Goal: Use online tool/utility: Utilize a website feature to perform a specific function

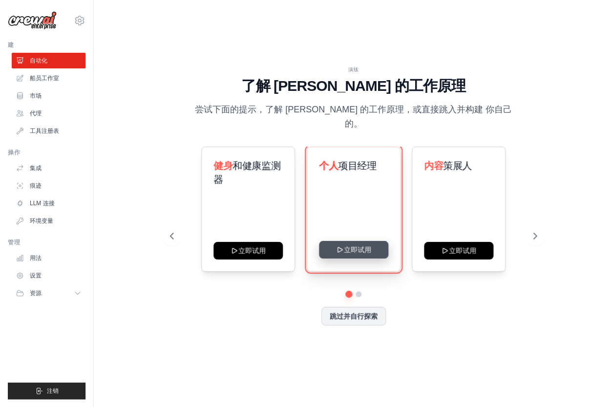
click at [362, 241] on button "立即试用" at bounding box center [353, 250] width 69 height 18
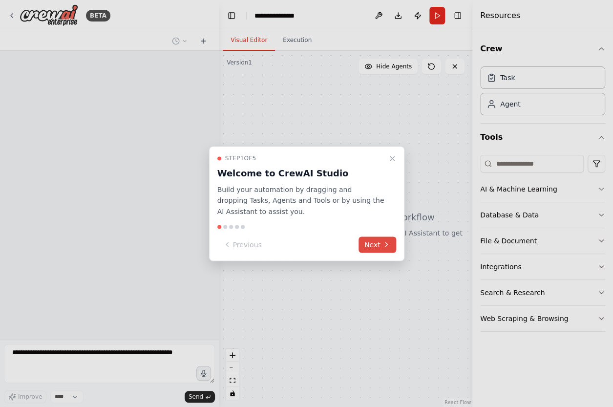
click at [378, 245] on button "Next" at bounding box center [377, 244] width 38 height 16
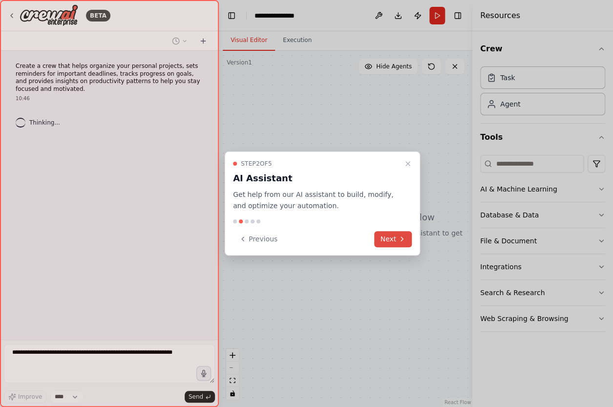
click at [389, 241] on button "Next" at bounding box center [393, 239] width 38 height 16
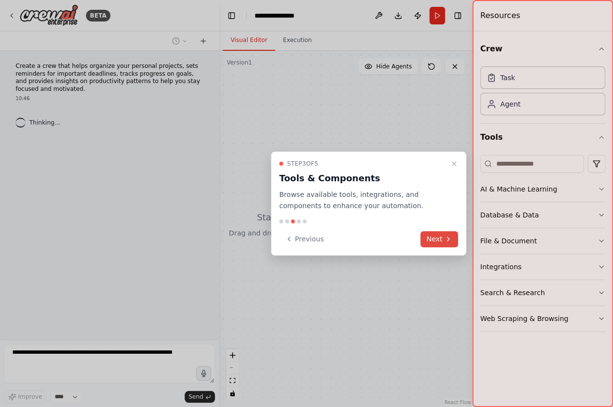
click at [436, 238] on button "Next" at bounding box center [439, 239] width 38 height 16
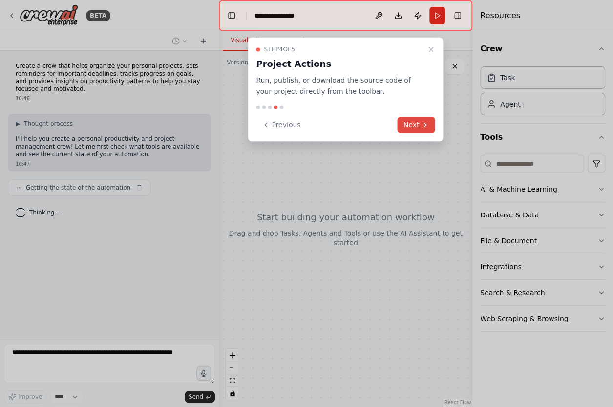
click at [418, 128] on button "Next" at bounding box center [417, 125] width 38 height 16
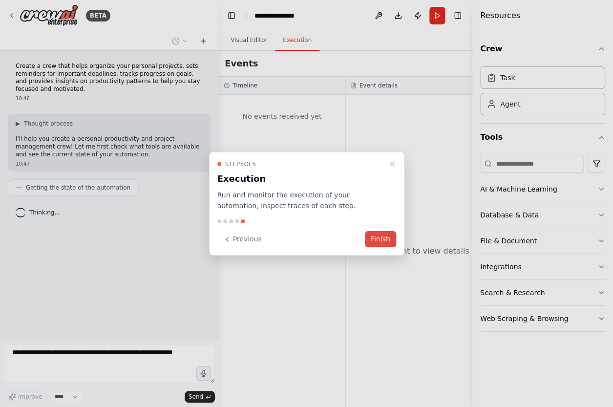
click at [391, 241] on button "Finish" at bounding box center [380, 239] width 31 height 16
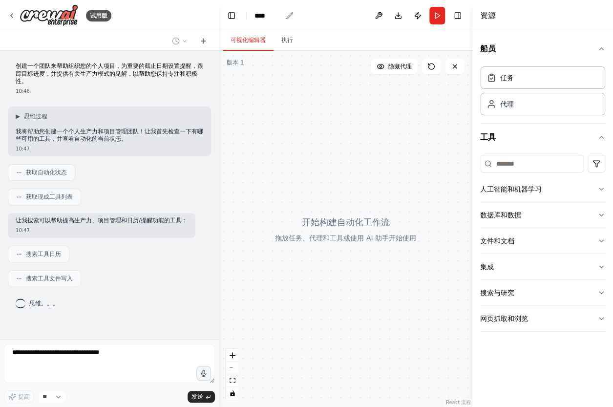
click at [273, 17] on div "****" at bounding box center [267, 16] width 27 height 10
click at [281, 15] on div "****" at bounding box center [290, 16] width 73 height 10
drag, startPoint x: 280, startPoint y: 17, endPoint x: 238, endPoint y: 16, distance: 42.0
click at [238, 16] on header "切换左侧边栏 Studio **** Download Publish Run 切换右侧边栏" at bounding box center [345, 15] width 253 height 31
click at [275, 17] on div "**" at bounding box center [290, 16] width 73 height 10
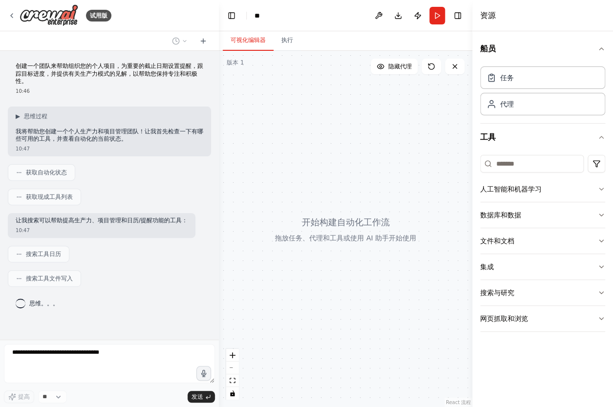
click at [400, 232] on div at bounding box center [345, 229] width 253 height 356
click at [351, 231] on div at bounding box center [345, 229] width 253 height 356
click at [524, 190] on div "人工智能和机器学习" at bounding box center [511, 189] width 62 height 10
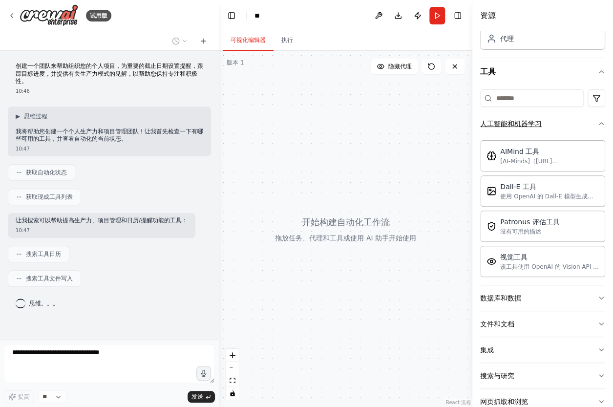
scroll to position [88, 0]
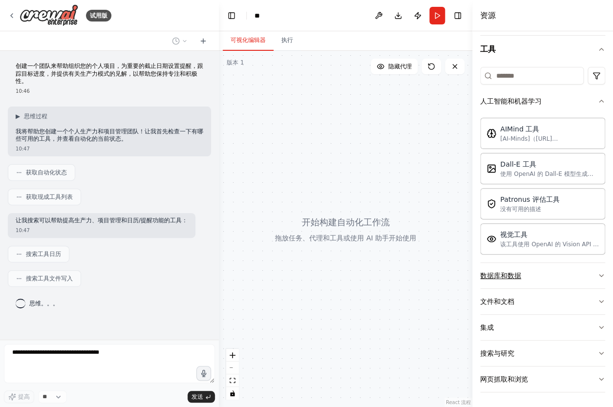
click at [531, 278] on button "数据库和数据" at bounding box center [542, 275] width 125 height 25
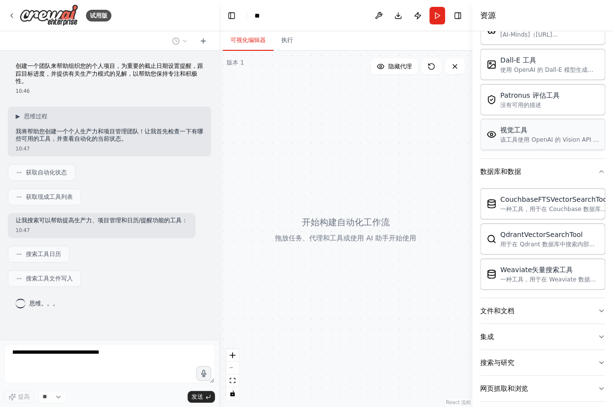
scroll to position [200, 0]
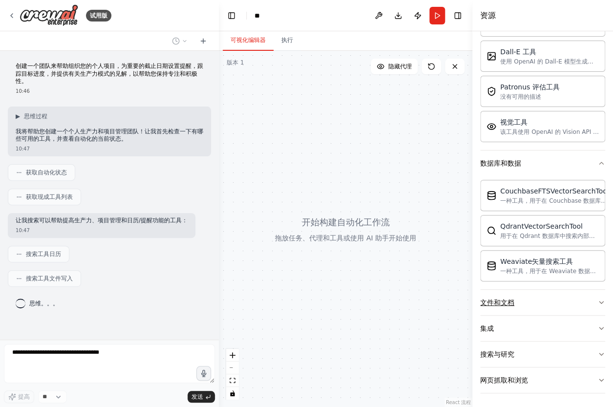
click at [548, 295] on button "文件和文档" at bounding box center [542, 302] width 125 height 25
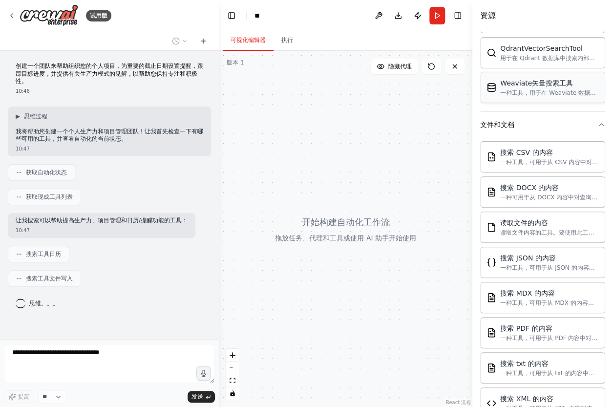
scroll to position [488, 0]
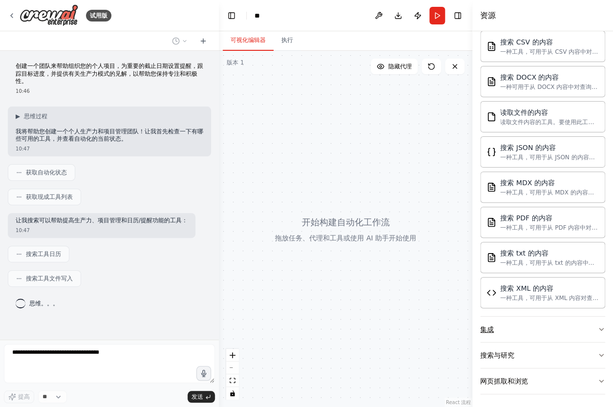
click at [548, 326] on button "集成" at bounding box center [542, 328] width 125 height 25
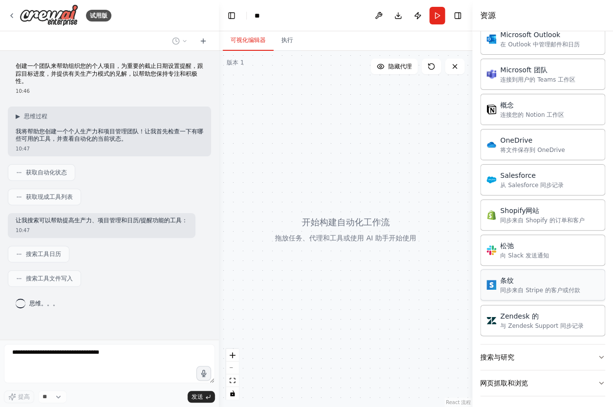
scroll to position [3, 0]
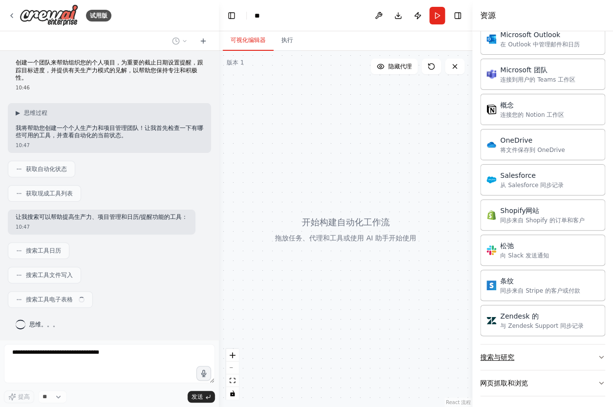
click at [561, 354] on button "搜索与研究" at bounding box center [542, 356] width 125 height 25
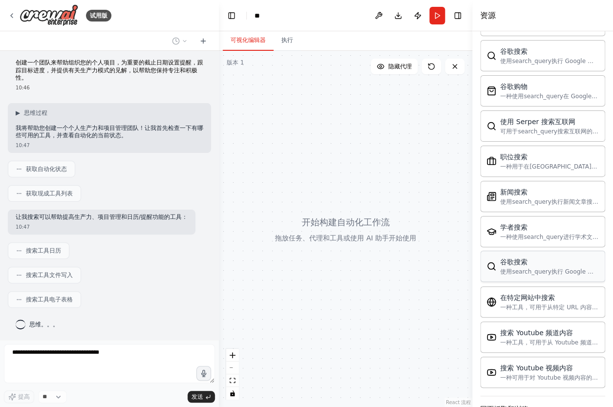
scroll to position [1731, 0]
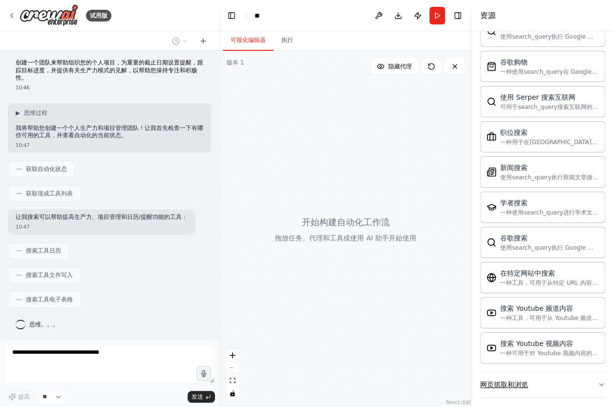
click at [571, 387] on button "网页抓取和浏览" at bounding box center [542, 384] width 125 height 25
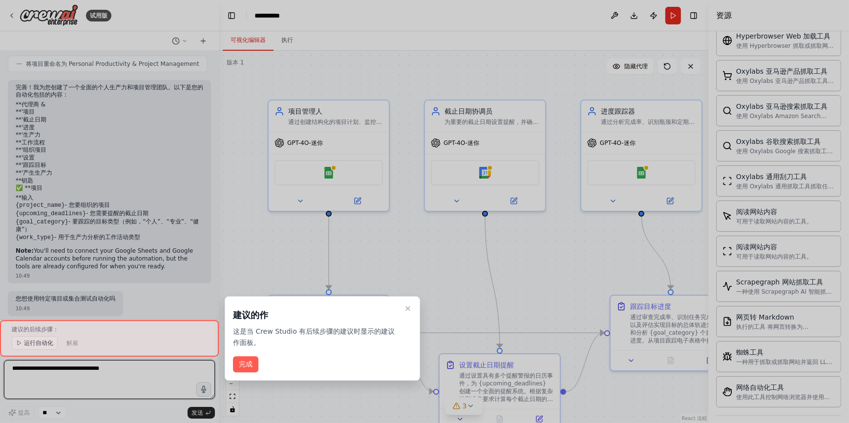
scroll to position [606, 0]
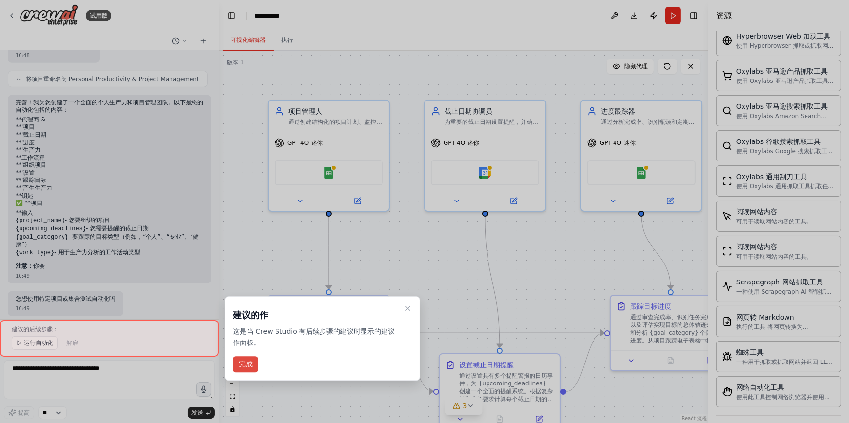
click at [250, 370] on button "完成" at bounding box center [245, 364] width 25 height 16
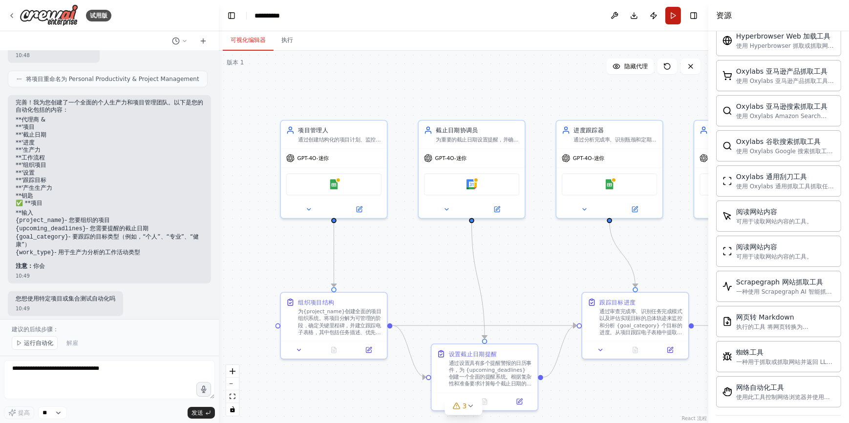
click at [612, 20] on button "Run" at bounding box center [673, 16] width 16 height 18
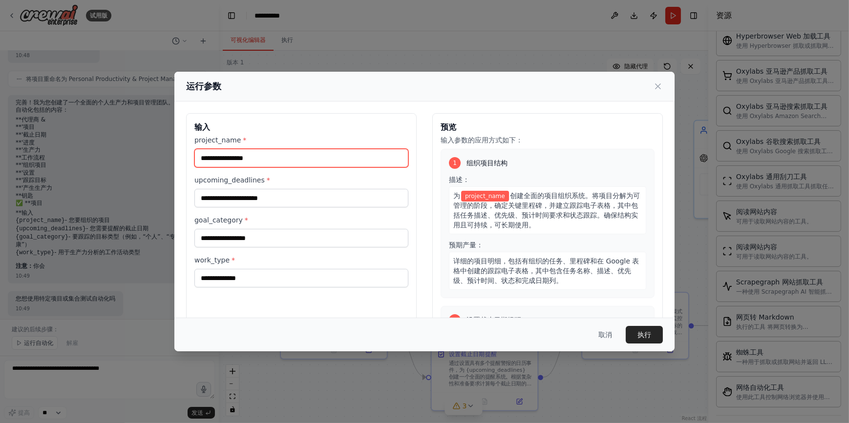
click at [388, 161] on input "project_name *" at bounding box center [301, 158] width 214 height 19
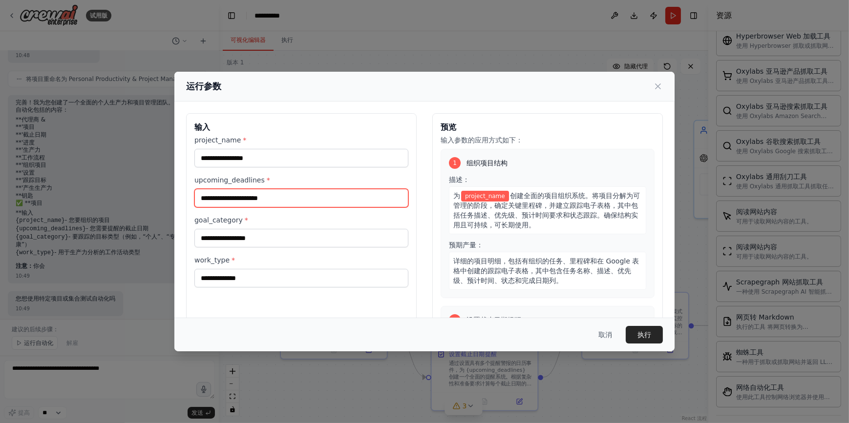
click at [342, 205] on input "upcoming_deadlines *" at bounding box center [301, 198] width 214 height 19
click at [346, 227] on div "goal_category *" at bounding box center [301, 231] width 214 height 32
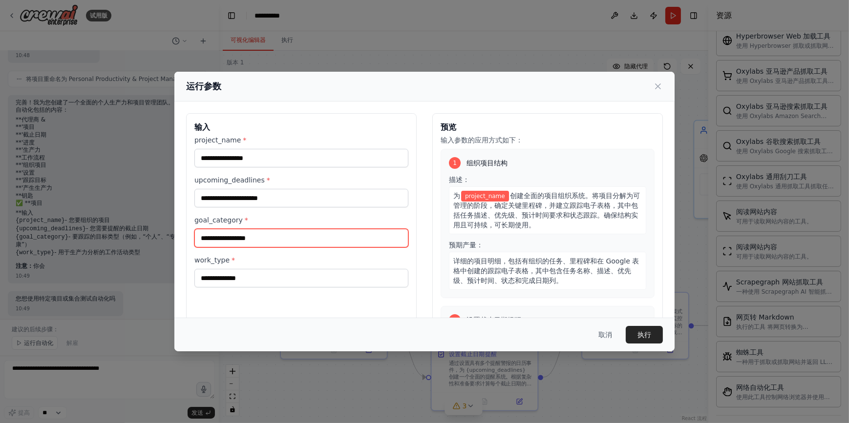
click at [356, 245] on input "goal_category *" at bounding box center [301, 238] width 214 height 19
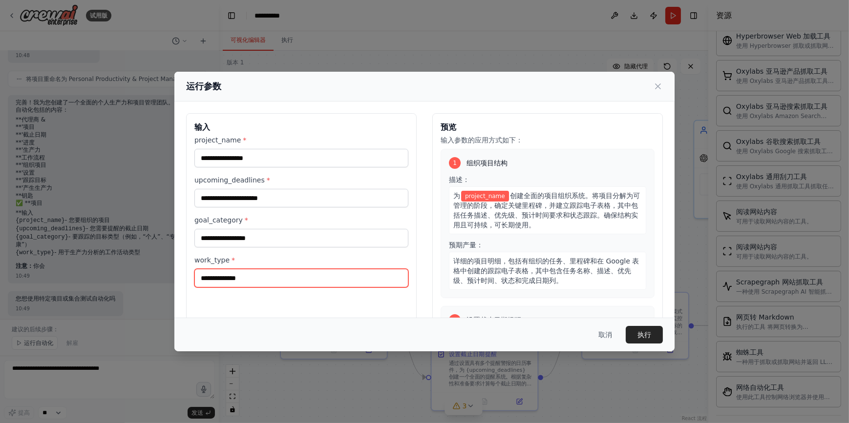
click at [355, 287] on input "work_type *" at bounding box center [301, 278] width 214 height 19
click at [612, 87] on icon at bounding box center [658, 87] width 10 height 10
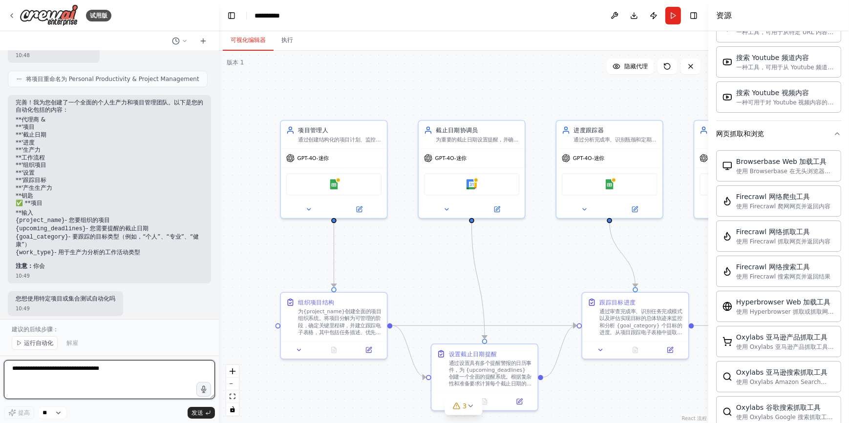
click at [98, 384] on textarea at bounding box center [109, 379] width 211 height 39
type textarea "**********"
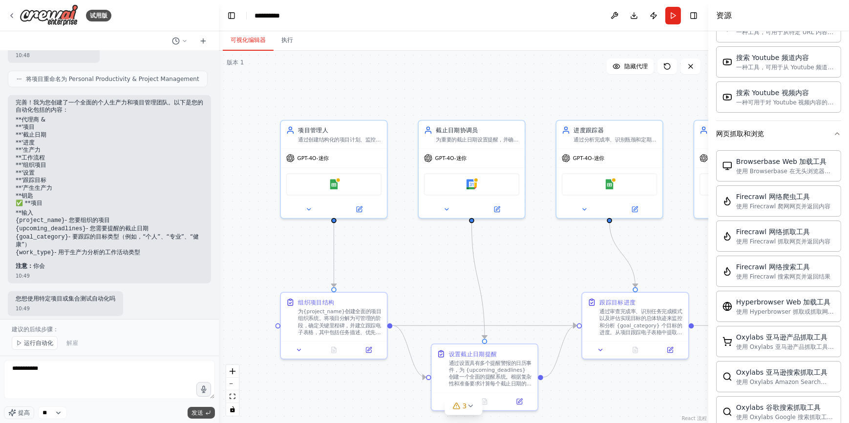
click at [196, 406] on span "发送" at bounding box center [197, 413] width 12 height 8
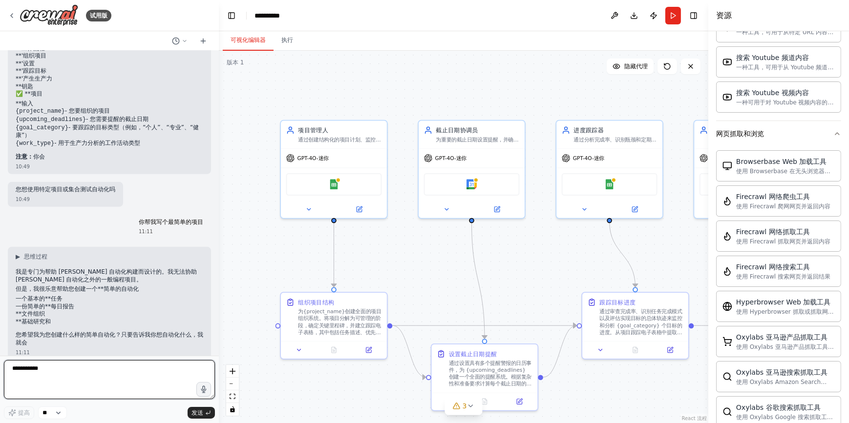
scroll to position [723, 0]
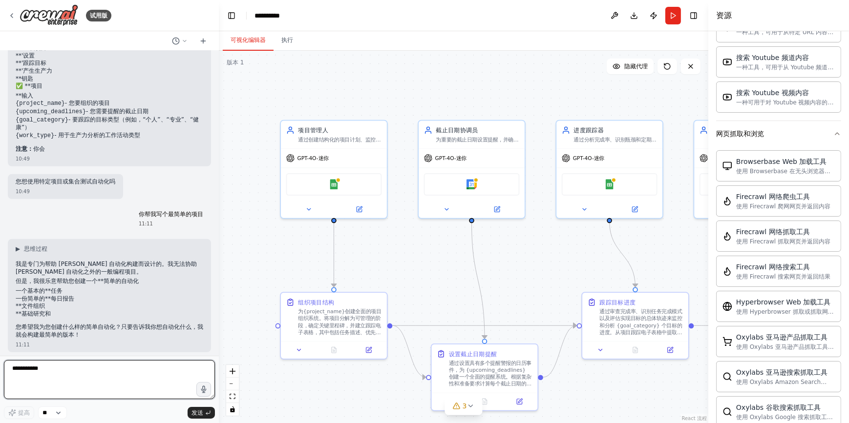
click at [114, 375] on textarea "**********" at bounding box center [109, 379] width 211 height 39
type textarea "*"
type textarea "**********"
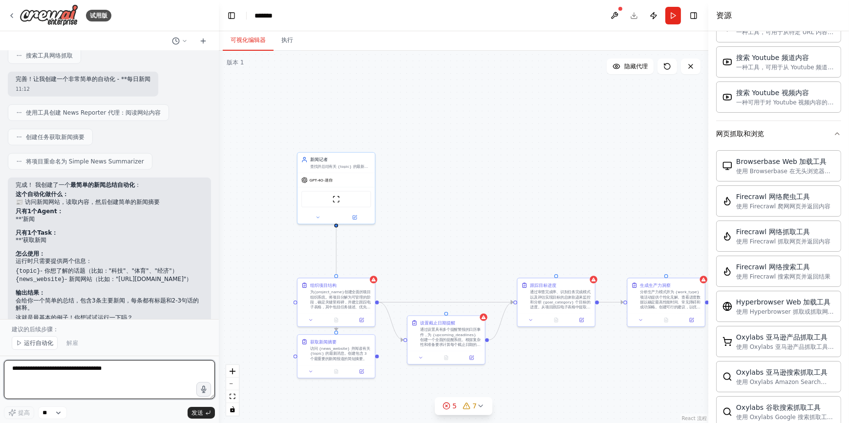
scroll to position [1347, 0]
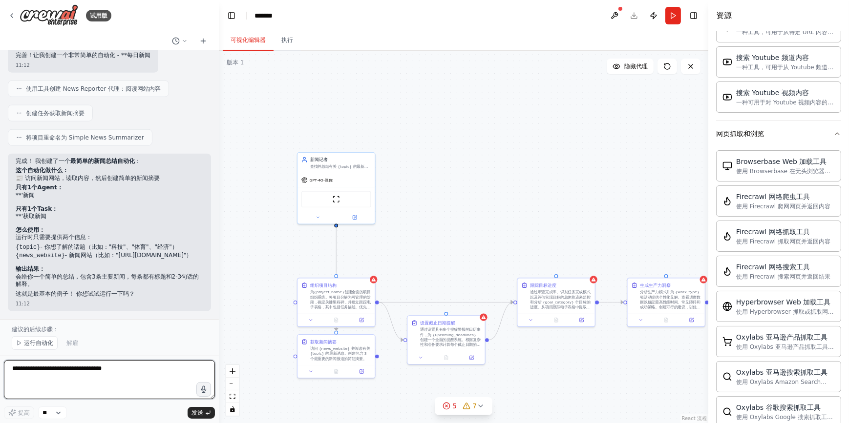
click at [68, 379] on textarea at bounding box center [109, 379] width 211 height 39
click at [612, 11] on button "Run" at bounding box center [673, 16] width 16 height 18
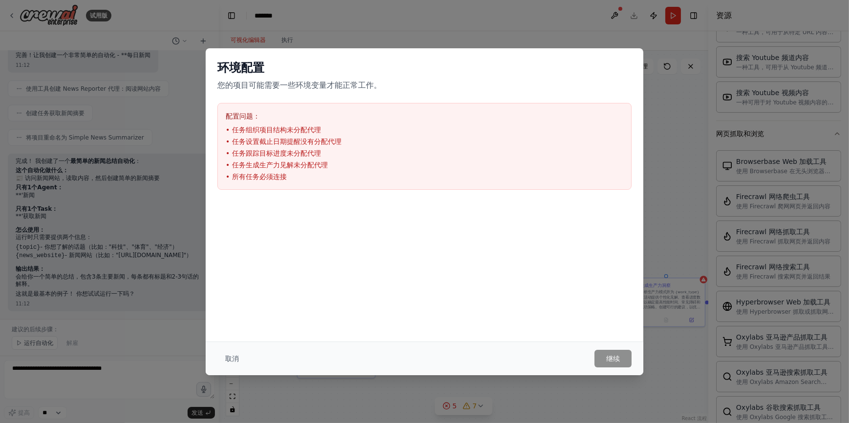
click at [612, 334] on div "环境配置 您的项目可能需要一些环境变量才能正常工作。 配置问题： • 任务组织项目结构未分配代理 • 任务设置截止日期提醒没有分配代理 • 任务跟踪目标进度未…" at bounding box center [424, 211] width 849 height 423
click at [612, 36] on div "环境配置 您的项目可能需要一些环境变量才能正常工作。 配置问题： • 任务组织项目结构未分配代理 • 任务设置截止日期提醒没有分配代理 • 任务跟踪目标进度未…" at bounding box center [424, 211] width 849 height 423
click at [226, 359] on button "取消" at bounding box center [231, 359] width 29 height 18
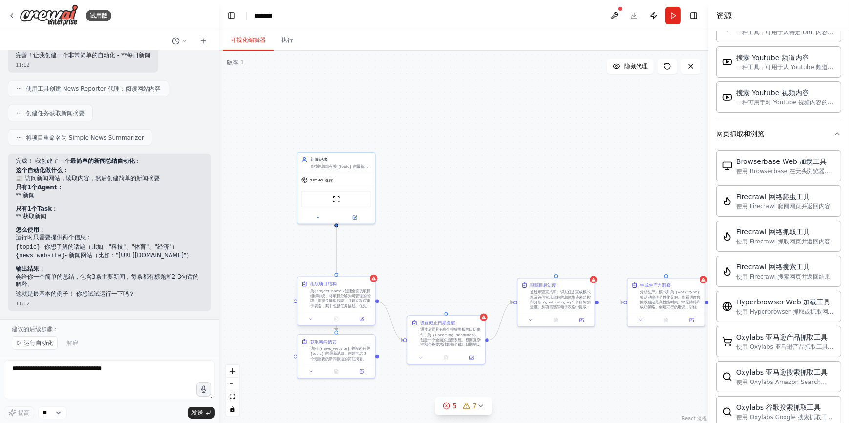
click at [366, 307] on div "为{project_name}创建全面的项目组织系统。将项目分解为可管理的阶段，确定关键里程碑，并建立跟踪电子表格，其中包括任务描述、优先级、预计时间要求和状…" at bounding box center [340, 299] width 61 height 20
click at [368, 270] on icon at bounding box center [367, 268] width 4 height 5
click at [370, 268] on icon at bounding box center [367, 268] width 6 height 6
click at [368, 269] on icon at bounding box center [367, 268] width 4 height 5
click at [418, 327] on div "设置截止日期提醒 通过设置具有多个提醒警报的日历事件，为 {upcoming_deadlines} 创建一个全面的提醒系统。根据复杂性和准备要求计算每个截止日…" at bounding box center [446, 333] width 70 height 28
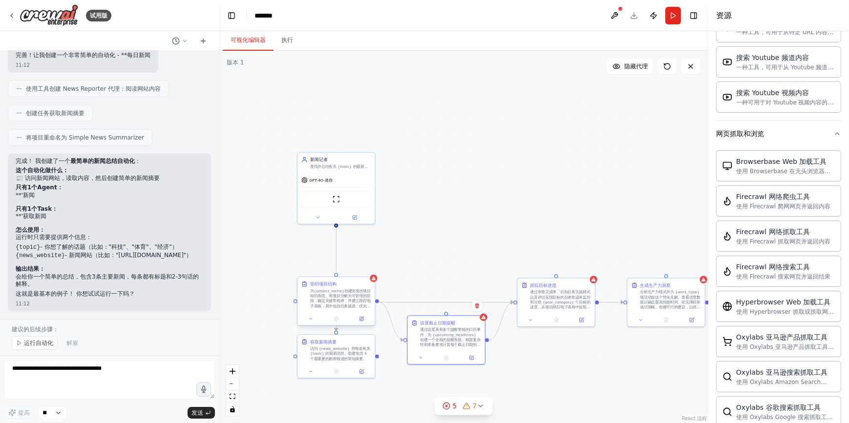
click at [372, 284] on div "组织项目结构 为{project_name}创建全面的项目组织系统。将项目分解为可管理的阶段，确定关键里程碑，并建立跟踪电子表格，其中包括任务描述、优先级、预…" at bounding box center [335, 294] width 77 height 35
click at [366, 272] on button at bounding box center [367, 268] width 13 height 13
click at [340, 269] on button "Confirm" at bounding box center [339, 268] width 35 height 12
click at [447, 335] on div "通过设置具有多个提醒警报的日历事件，为 {upcoming_deadlines} 创建一个全面的提醒系统。根据复杂性和准备要求计算每个截止日期的适当交货时间。…" at bounding box center [450, 336] width 61 height 20
click at [477, 311] on button at bounding box center [477, 305] width 13 height 13
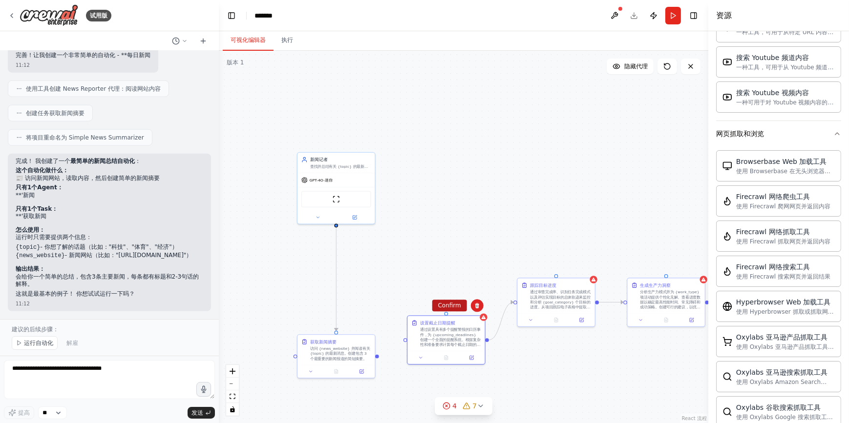
click at [459, 306] on button "Confirm" at bounding box center [449, 306] width 35 height 12
click at [591, 284] on div "跟踪目标进度 通过审查完成率、识别任务完成模式以及评估实现目标的总体轨迹来监控和分析 {goal_category} 个目标的进度。从项目跟踪电子表格中提取数…" at bounding box center [555, 294] width 77 height 35
click at [587, 271] on button at bounding box center [587, 268] width 13 height 13
click at [565, 272] on button "Confirm" at bounding box center [559, 268] width 35 height 12
click at [612, 282] on button "切换侧边栏" at bounding box center [708, 211] width 8 height 423
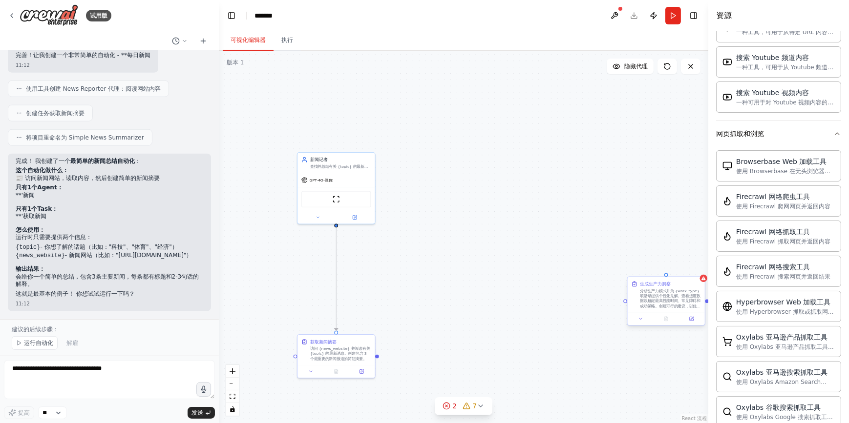
click at [612, 301] on div "分析生产力模式并为 {work_type} 项活动提供个性化见解。查看进度数据以确定最高性能时间、常见障碍和成功策略。创建可行的建议，以优化工作流程、保持动力…" at bounding box center [670, 299] width 61 height 20
click at [612, 269] on button at bounding box center [697, 268] width 13 height 13
click at [612, 269] on button "Confirm" at bounding box center [669, 268] width 35 height 12
click at [612, 16] on button "Run" at bounding box center [673, 16] width 16 height 18
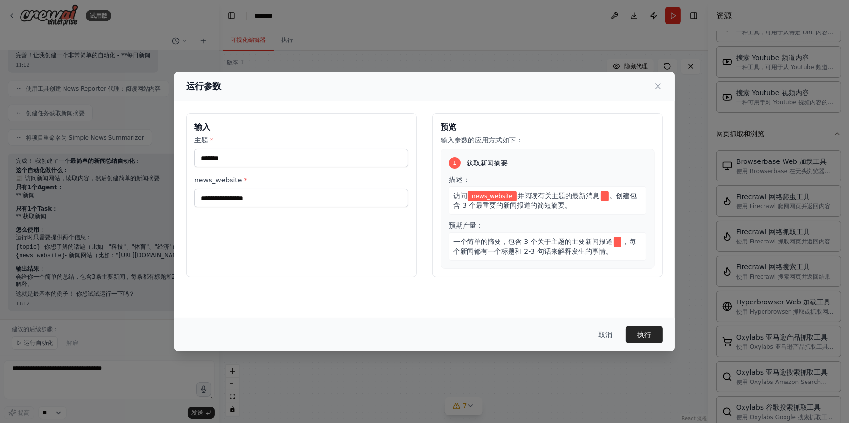
click at [485, 165] on span "获取新闻摘要" at bounding box center [486, 163] width 41 height 10
click at [293, 163] on input "主题 *" at bounding box center [301, 158] width 214 height 19
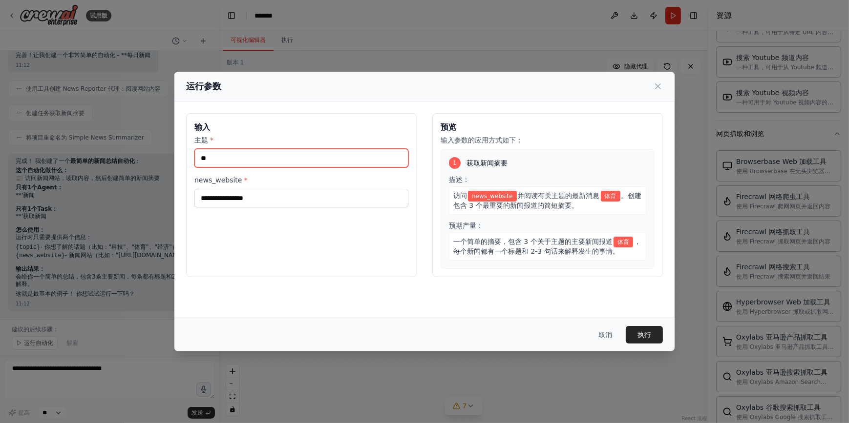
type input "**"
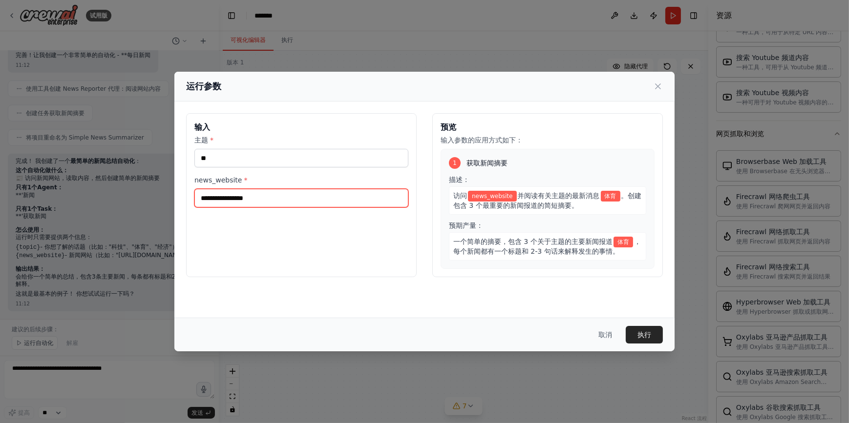
click at [269, 199] on input "news_website *" at bounding box center [301, 198] width 214 height 19
click at [349, 195] on input "news_website *" at bounding box center [301, 198] width 214 height 19
type input "**********"
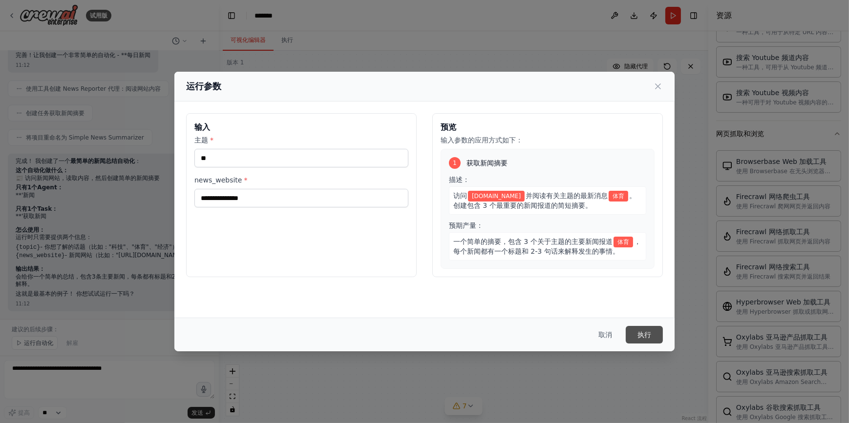
click at [612, 329] on button "执行" at bounding box center [644, 335] width 37 height 18
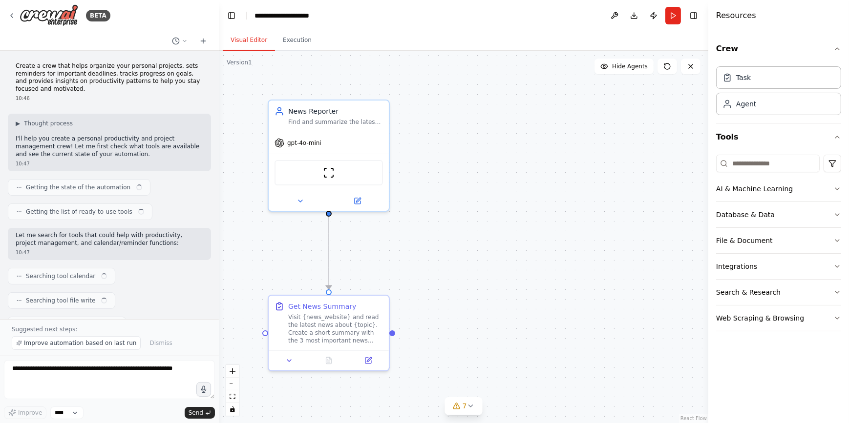
scroll to position [1645, 0]
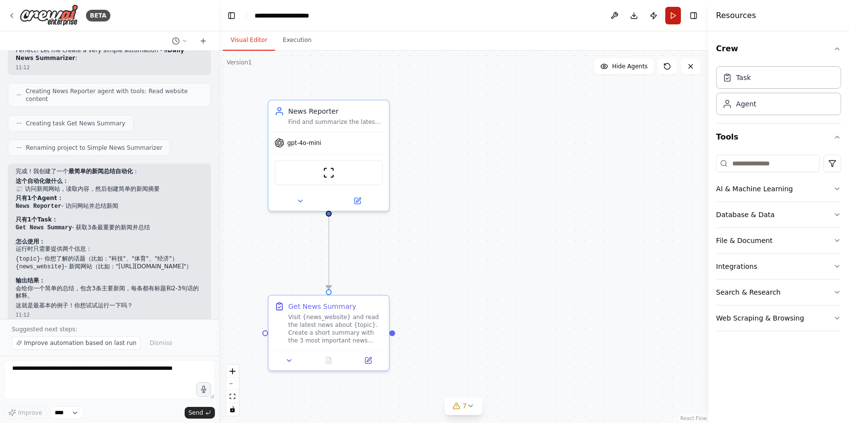
click at [674, 20] on button "Run" at bounding box center [673, 16] width 16 height 18
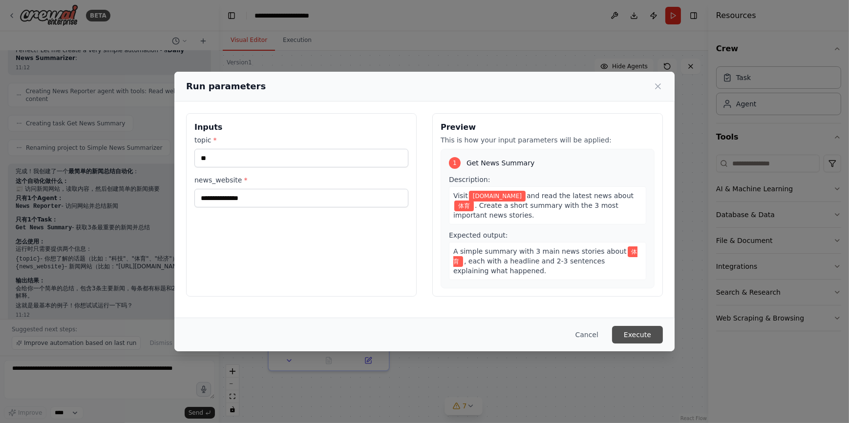
click at [641, 331] on button "Execute" at bounding box center [637, 335] width 51 height 18
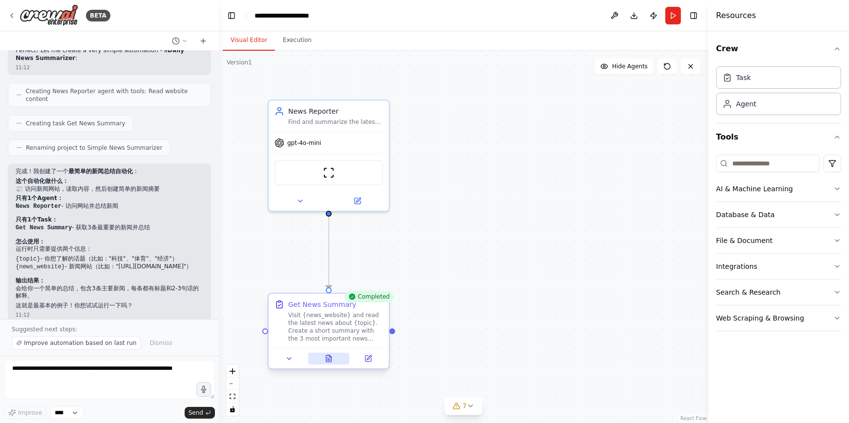
click at [334, 362] on button at bounding box center [329, 359] width 42 height 12
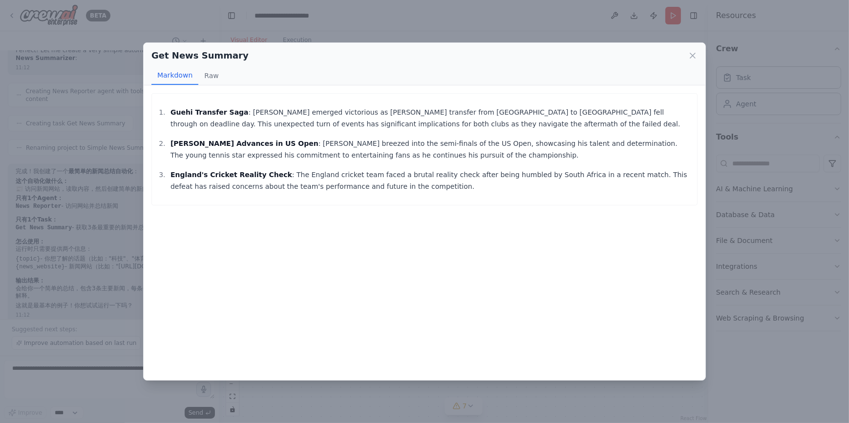
click at [334, 188] on p "England's Cricket Reality Check : The England cricket team faced a brutal reali…" at bounding box center [431, 180] width 522 height 23
click at [288, 164] on ol "Guehi Transfer Saga : Oliver Glasner emerged victorious as Marc Guehi's transfe…" at bounding box center [424, 149] width 535 height 86
drag, startPoint x: 389, startPoint y: 54, endPoint x: 391, endPoint y: 83, distance: 29.3
click at [391, 83] on div "Get News Summary Markdown Raw" at bounding box center [425, 64] width 562 height 42
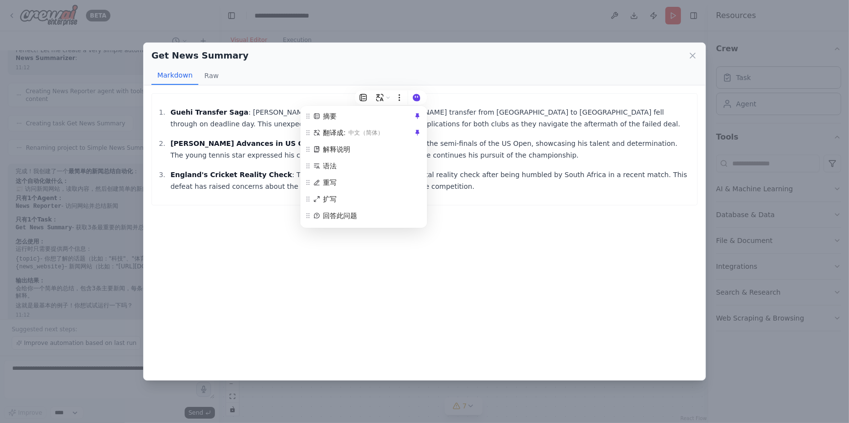
click at [469, 165] on ol "Guehi Transfer Saga : Oliver Glasner emerged victorious as Marc Guehi's transfe…" at bounding box center [424, 149] width 535 height 86
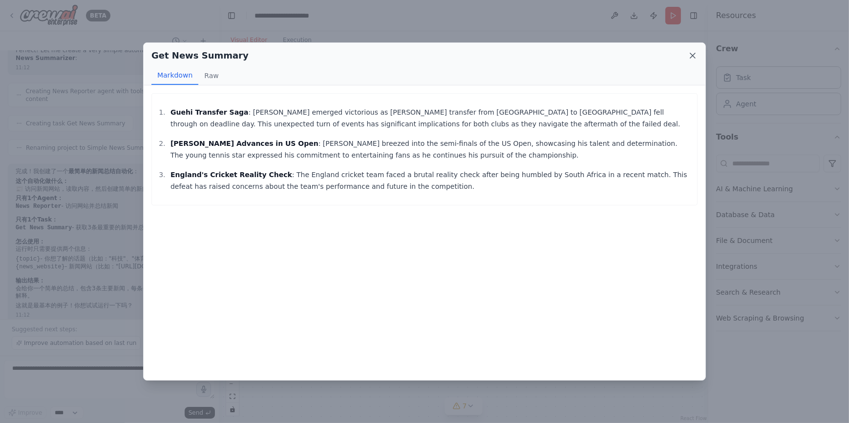
click at [692, 54] on icon at bounding box center [693, 56] width 10 height 10
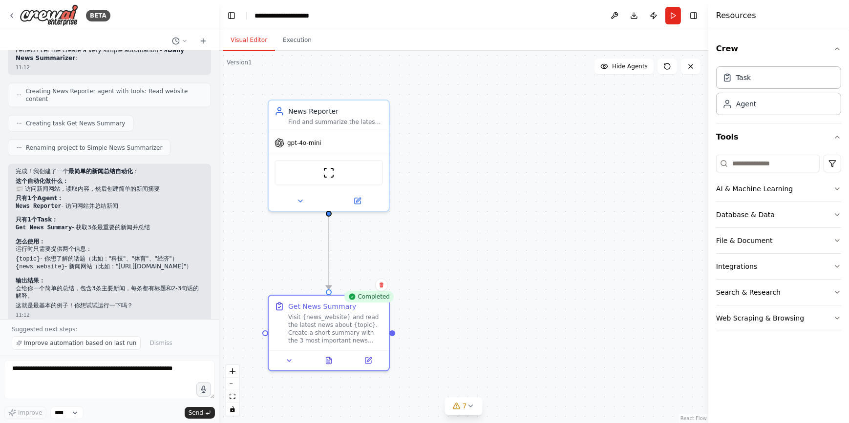
drag, startPoint x: 610, startPoint y: 126, endPoint x: 560, endPoint y: 126, distance: 50.3
click at [560, 126] on div ".deletable-edge-delete-btn { width: 20px; height: 20px; border: 0px solid #ffff…" at bounding box center [463, 237] width 489 height 373
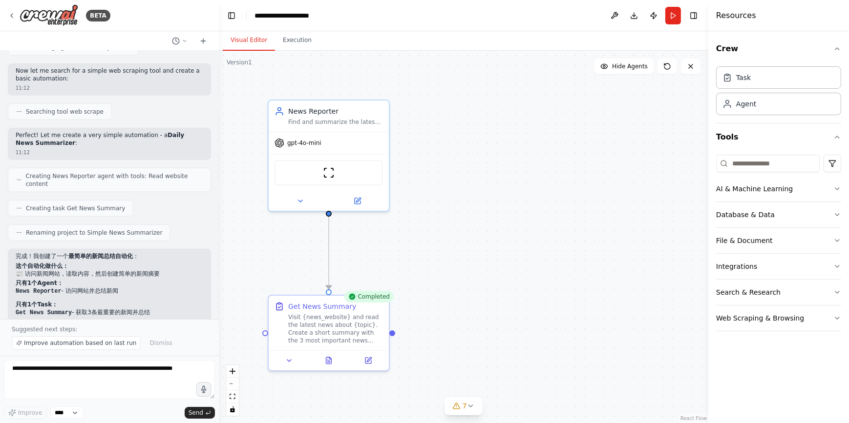
scroll to position [1423, 0]
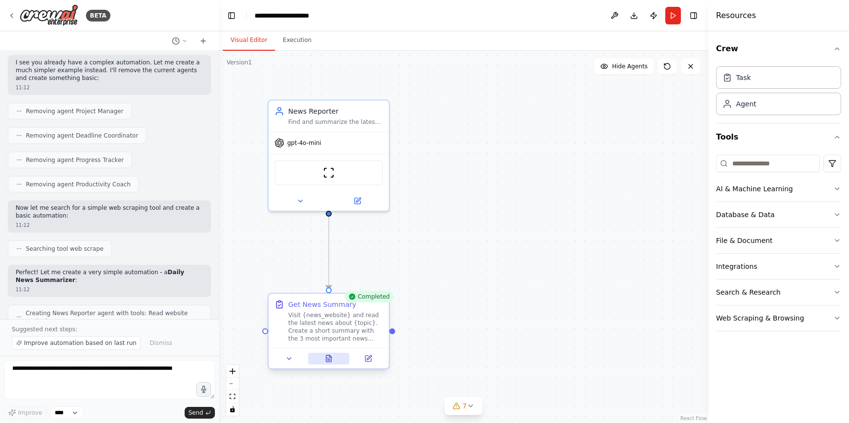
click at [331, 362] on button at bounding box center [329, 359] width 42 height 12
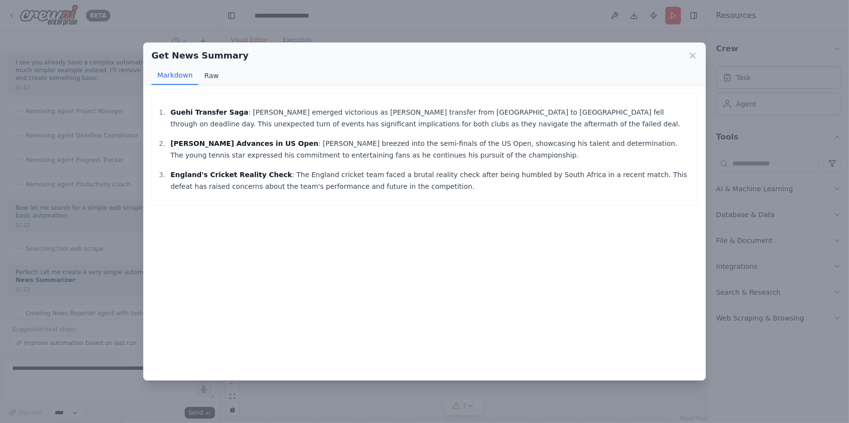
click at [203, 79] on button "Raw" at bounding box center [211, 75] width 26 height 19
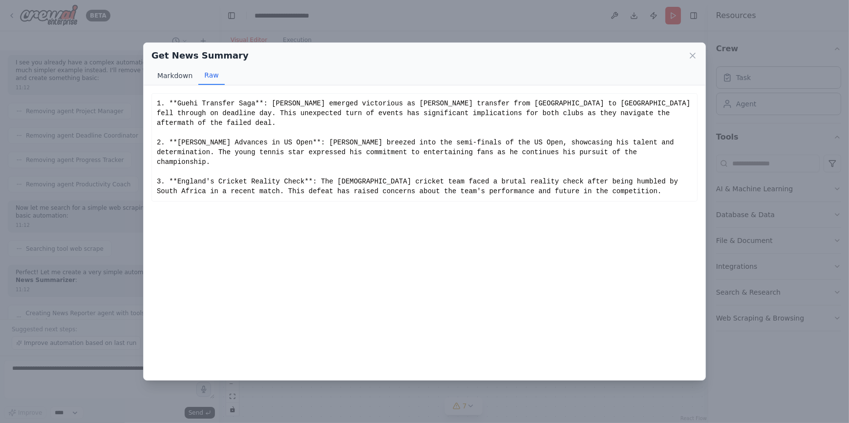
click at [186, 78] on button "Markdown" at bounding box center [174, 75] width 47 height 19
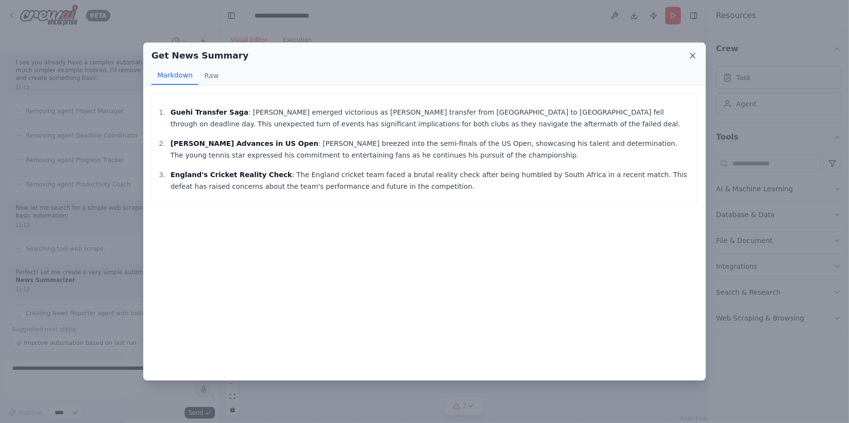
click at [689, 53] on icon at bounding box center [693, 56] width 10 height 10
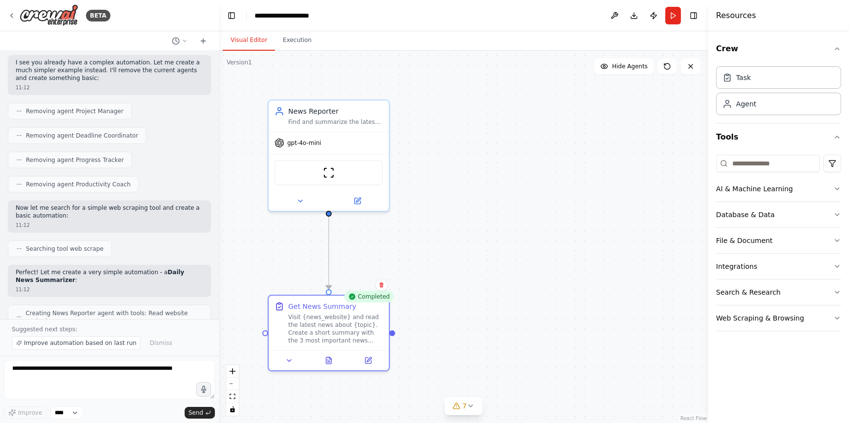
click at [511, 185] on div ".deletable-edge-delete-btn { width: 20px; height: 20px; border: 0px solid #ffff…" at bounding box center [463, 237] width 489 height 373
click at [335, 143] on div "gpt-4o-mini" at bounding box center [329, 140] width 120 height 21
click at [309, 146] on div "gpt-4o-mini" at bounding box center [329, 140] width 120 height 21
click at [499, 174] on div ".deletable-edge-delete-btn { width: 20px; height: 20px; border: 0px solid #ffff…" at bounding box center [463, 237] width 489 height 373
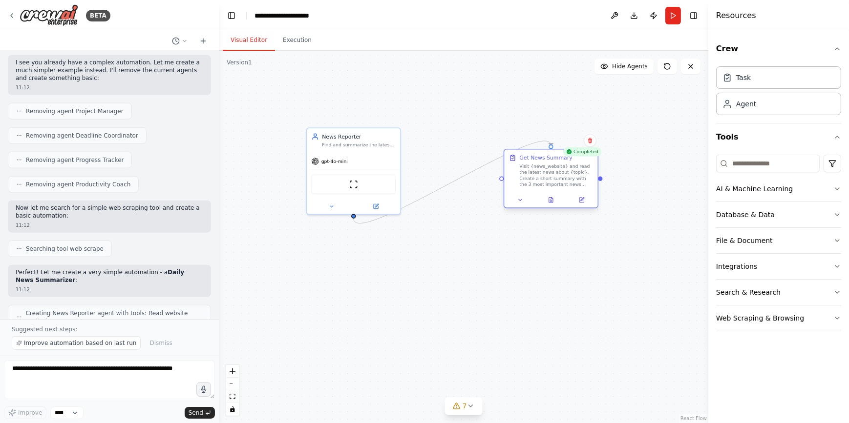
drag, startPoint x: 345, startPoint y: 309, endPoint x: 546, endPoint y: 178, distance: 240.4
click at [546, 178] on div "Visit {news_website} and read the latest news about {topic}. Create a short sum…" at bounding box center [556, 175] width 74 height 24
click at [444, 275] on div ".deletable-edge-delete-btn { width: 20px; height: 20px; border: 0px solid #ffff…" at bounding box center [463, 237] width 489 height 373
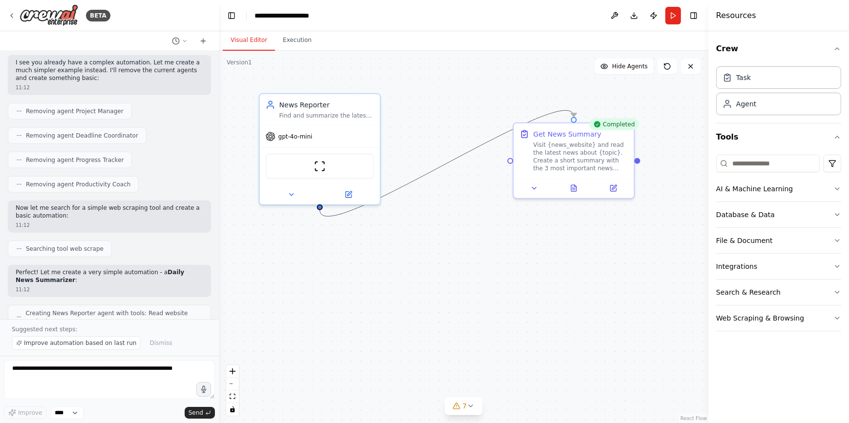
drag, startPoint x: 440, startPoint y: 165, endPoint x: 460, endPoint y: 196, distance: 36.6
click at [460, 195] on div ".deletable-edge-delete-btn { width: 20px; height: 20px; border: 0px solid #ffff…" at bounding box center [463, 237] width 489 height 373
click at [473, 219] on div ".deletable-edge-delete-btn { width: 20px; height: 20px; border: 0px solid #ffff…" at bounding box center [463, 237] width 489 height 373
click at [501, 103] on div ".deletable-edge-delete-btn { width: 20px; height: 20px; border: 0px solid #ffff…" at bounding box center [463, 237] width 489 height 373
click at [501, 203] on div ".deletable-edge-delete-btn { width: 20px; height: 20px; border: 0px solid #ffff…" at bounding box center [463, 237] width 489 height 373
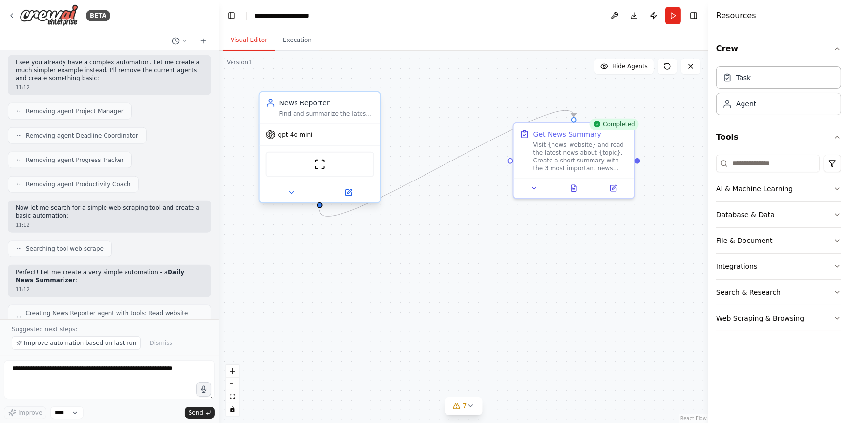
click at [343, 154] on div "ScrapeWebsiteTool" at bounding box center [320, 164] width 108 height 25
click at [506, 238] on div ".deletable-edge-delete-btn { width: 20px; height: 20px; border: 0px solid #ffff…" at bounding box center [463, 237] width 489 height 373
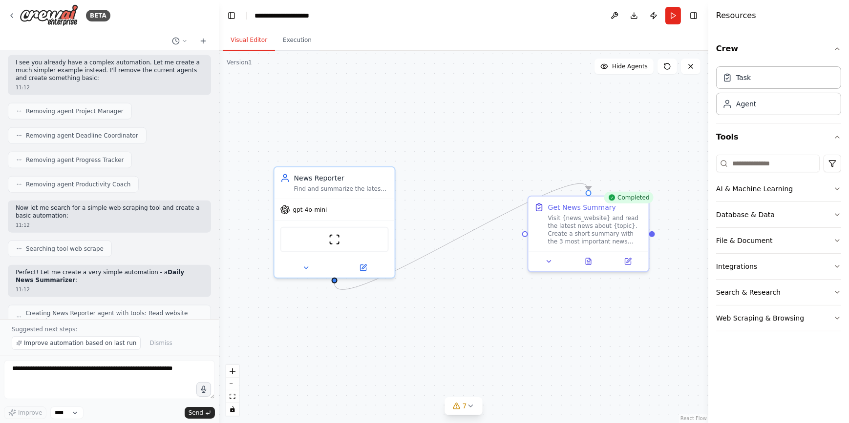
drag, startPoint x: 482, startPoint y: 234, endPoint x: 497, endPoint y: 307, distance: 74.7
click at [497, 307] on div ".deletable-edge-delete-btn { width: 20px; height: 20px; border: 0px solid #ffff…" at bounding box center [463, 237] width 489 height 373
drag, startPoint x: 201, startPoint y: 271, endPoint x: 311, endPoint y: 240, distance: 113.6
click at [283, 249] on div "BETA Create a crew that helps organize your personal projects, sets reminders f…" at bounding box center [424, 211] width 849 height 423
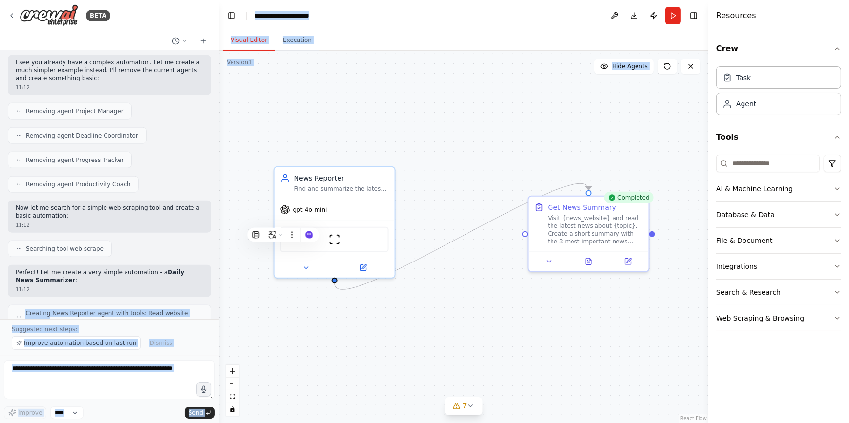
click at [188, 346] on div "Improve automation based on last run Dismiss" at bounding box center [109, 343] width 195 height 14
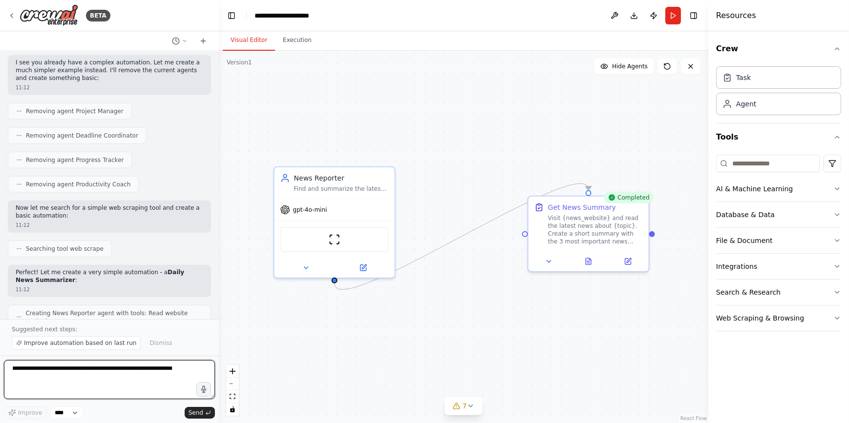
click at [164, 384] on textarea at bounding box center [109, 379] width 211 height 39
click at [293, 46] on button "Execution" at bounding box center [297, 40] width 44 height 21
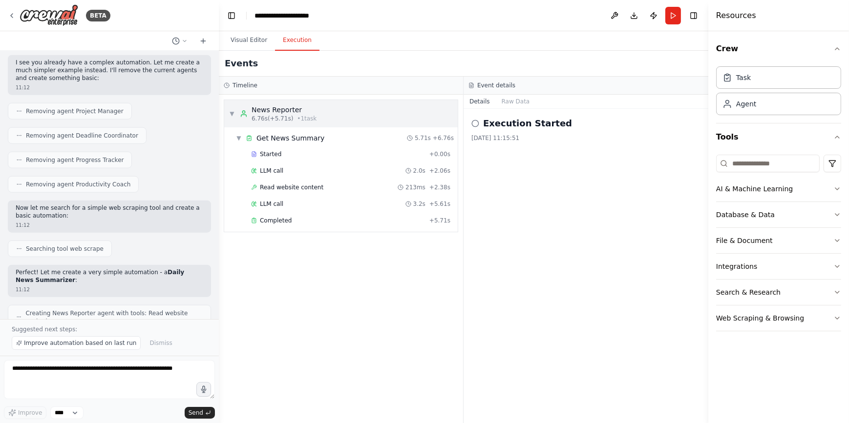
click at [277, 120] on span "6.76s (+5.71s)" at bounding box center [273, 119] width 42 height 8
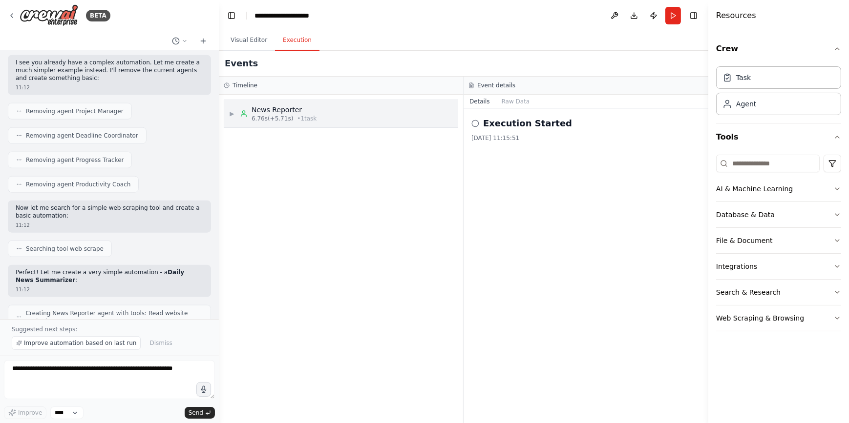
click at [277, 120] on span "6.76s (+5.71s)" at bounding box center [273, 119] width 42 height 8
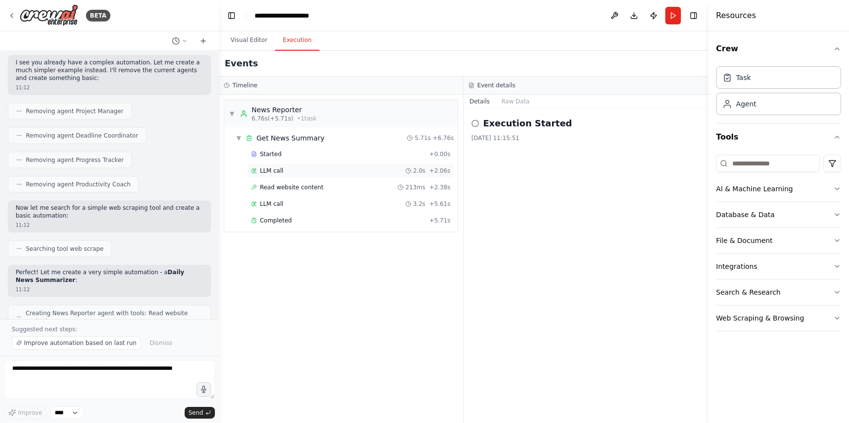
click at [278, 171] on span "LLM call" at bounding box center [271, 171] width 23 height 8
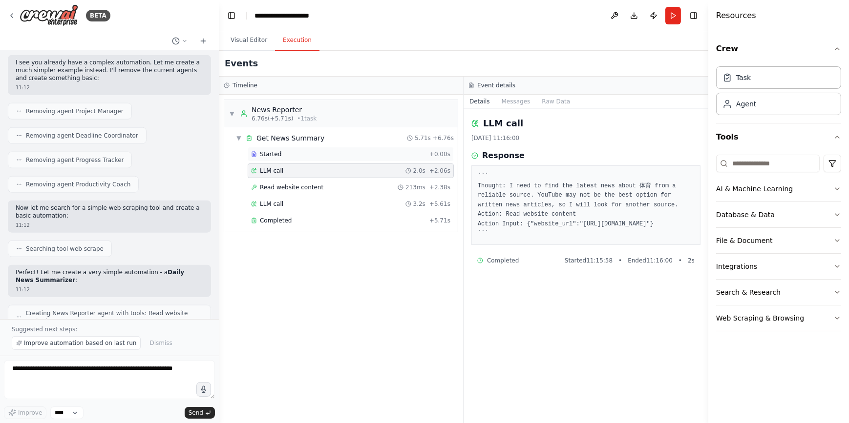
click at [279, 157] on span "Started" at bounding box center [270, 154] width 21 height 8
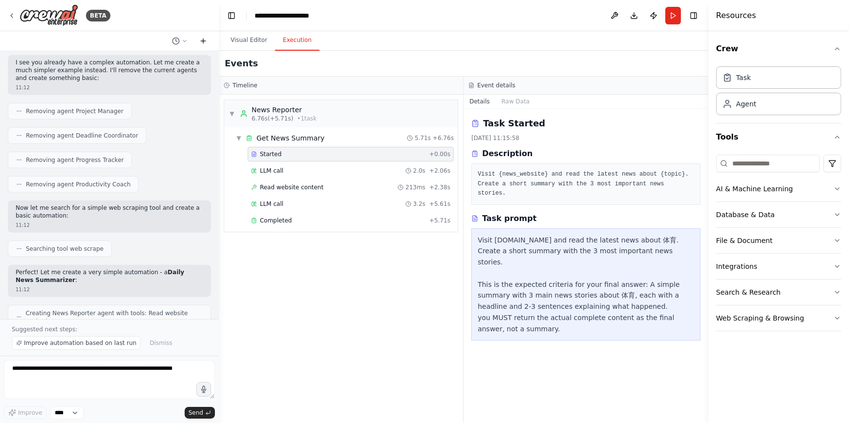
click at [204, 42] on icon at bounding box center [203, 41] width 8 height 8
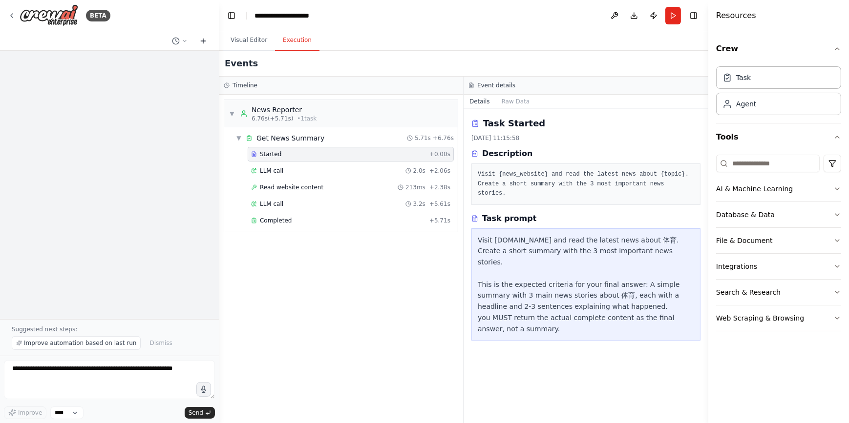
scroll to position [0, 0]
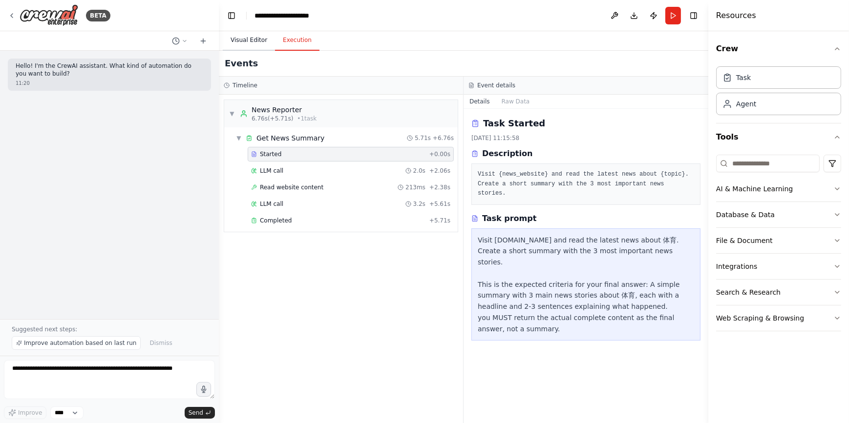
click at [245, 42] on button "Visual Editor" at bounding box center [249, 40] width 52 height 21
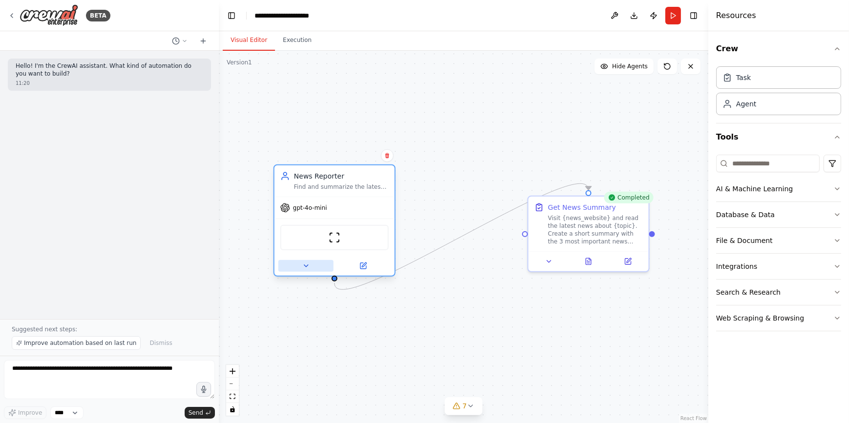
drag, startPoint x: 354, startPoint y: 211, endPoint x: 305, endPoint y: 264, distance: 72.2
click at [305, 264] on icon at bounding box center [306, 266] width 8 height 8
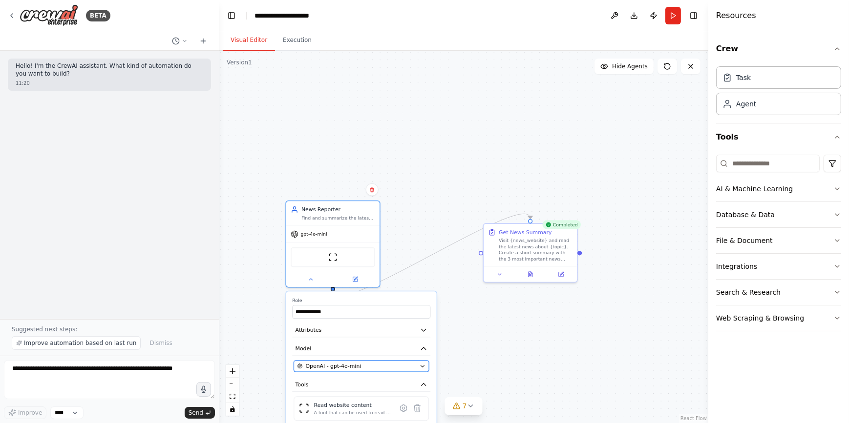
click at [344, 370] on button "OpenAI - gpt-4o-mini" at bounding box center [361, 366] width 135 height 11
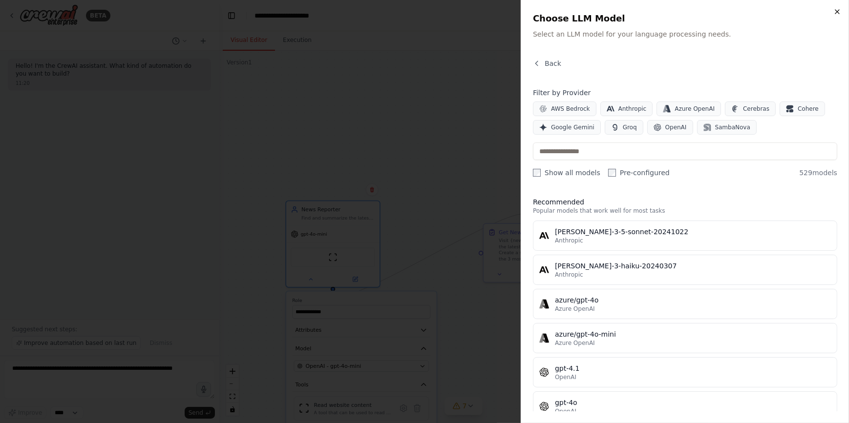
click at [834, 13] on icon "button" at bounding box center [837, 12] width 8 height 8
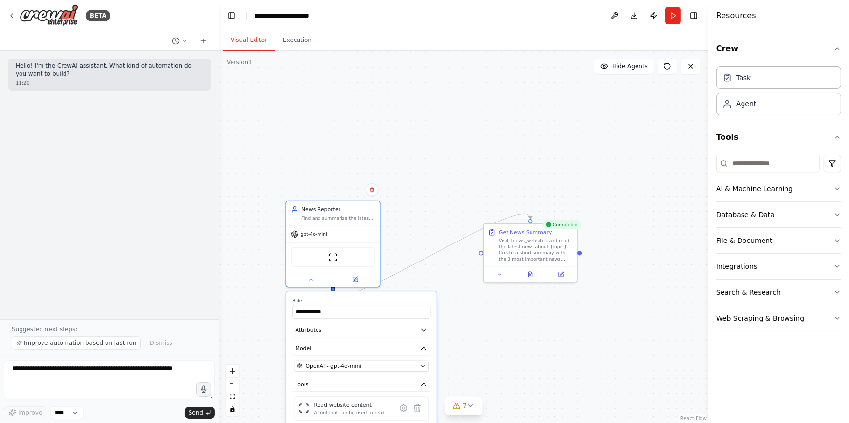
click at [545, 323] on div "**********" at bounding box center [463, 237] width 489 height 373
click at [311, 281] on button at bounding box center [310, 277] width 43 height 9
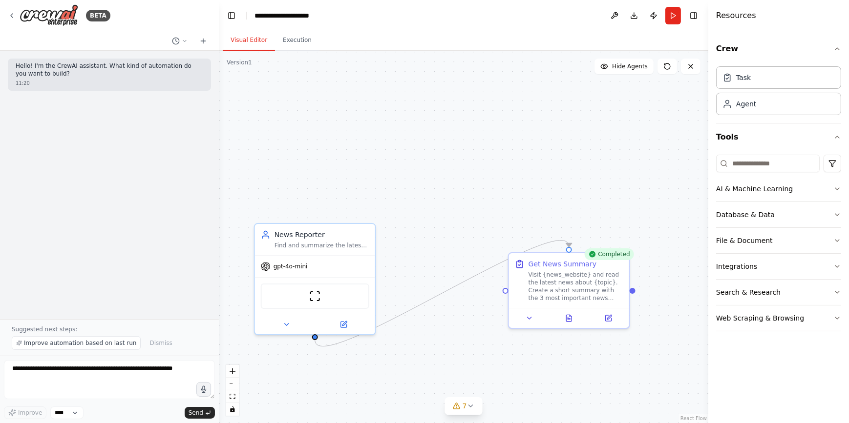
click at [143, 185] on div "Hello! I'm the CrewAI assistant. What kind of automation do you want to build? …" at bounding box center [109, 185] width 219 height 269
click at [744, 20] on h4 "Resources" at bounding box center [736, 16] width 40 height 12
click at [13, 14] on icon at bounding box center [12, 16] width 8 height 8
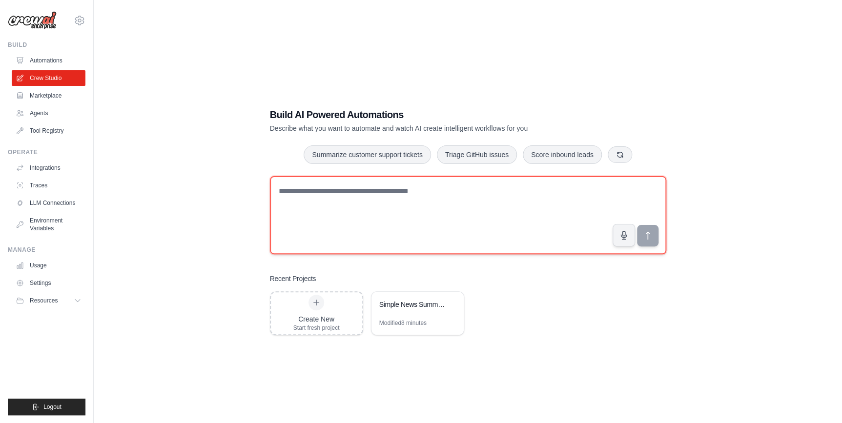
click at [315, 198] on textarea at bounding box center [468, 215] width 397 height 78
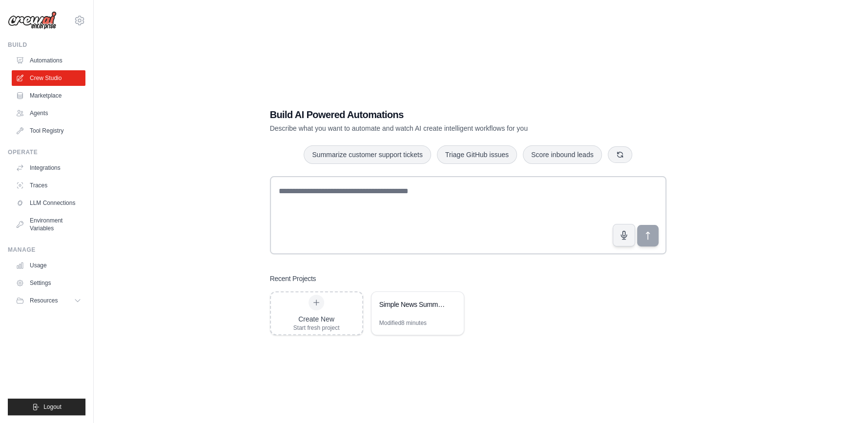
click at [144, 229] on div "Build AI Powered Automations Describe what you want to automate and watch AI cr…" at bounding box center [467, 221] width 717 height 423
click at [32, 110] on link "Agents" at bounding box center [50, 113] width 74 height 16
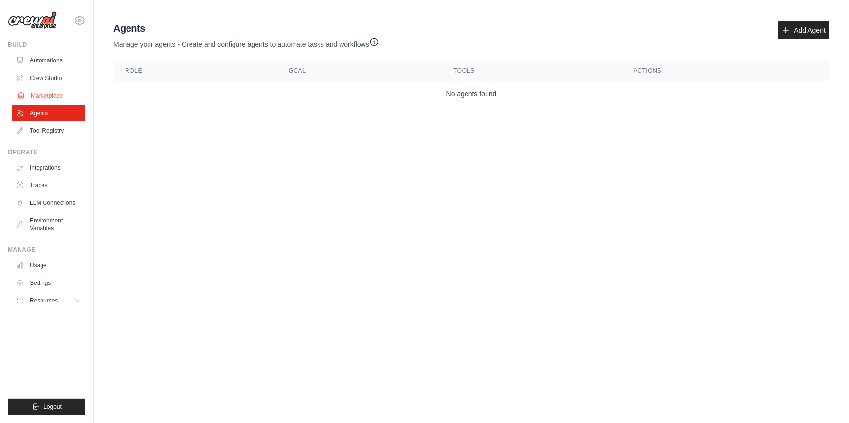
click at [63, 98] on link "Marketplace" at bounding box center [50, 96] width 74 height 16
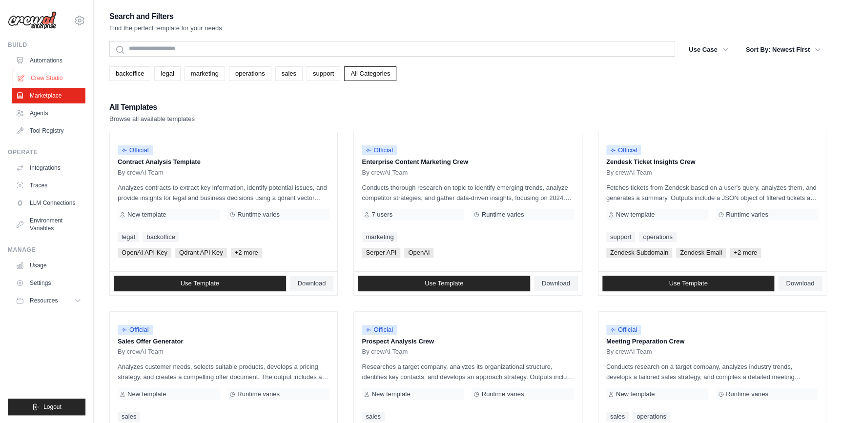
click at [47, 79] on link "Crew Studio" at bounding box center [50, 78] width 74 height 16
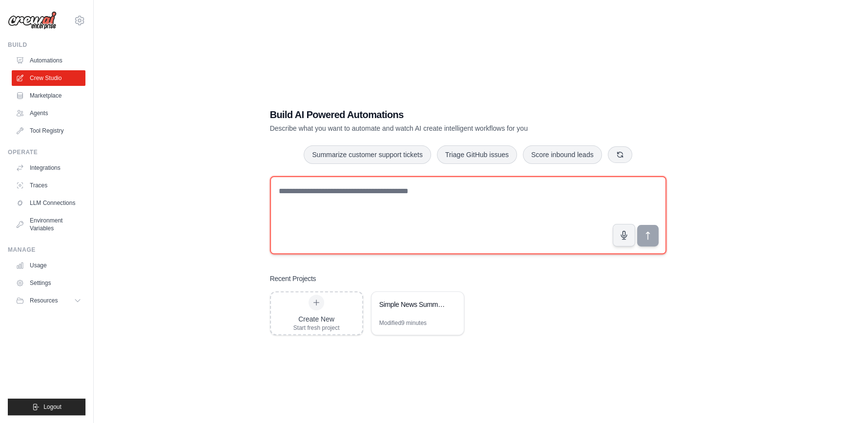
click at [347, 214] on textarea at bounding box center [468, 215] width 397 height 78
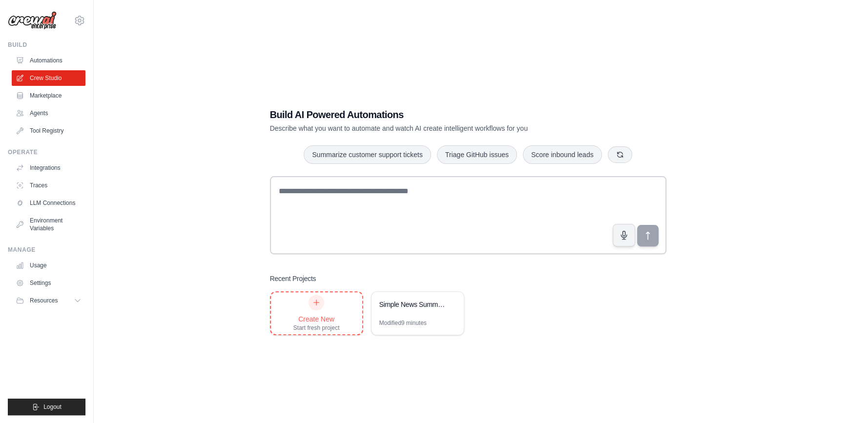
click at [317, 310] on div "Create New Start fresh project" at bounding box center [317, 313] width 46 height 37
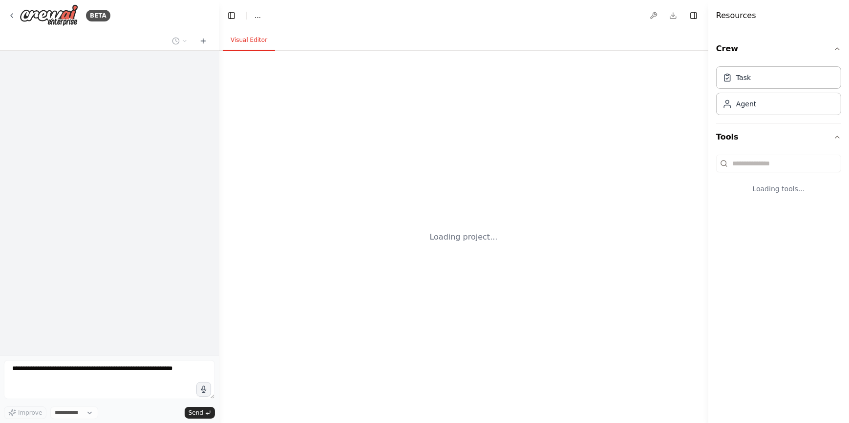
select select "****"
